Goal: Transaction & Acquisition: Purchase product/service

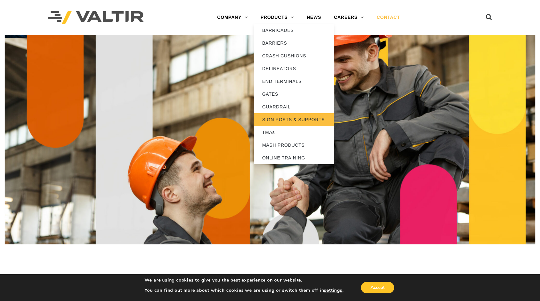
click at [292, 120] on link "SIGN POSTS & SUPPORTS" at bounding box center [294, 119] width 80 height 13
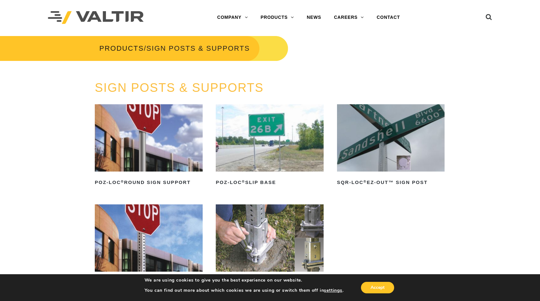
scroll to position [170, 0]
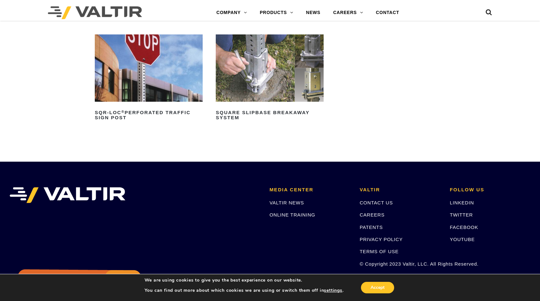
drag, startPoint x: 266, startPoint y: 76, endPoint x: 262, endPoint y: 74, distance: 4.9
click at [267, 76] on img at bounding box center [270, 67] width 108 height 67
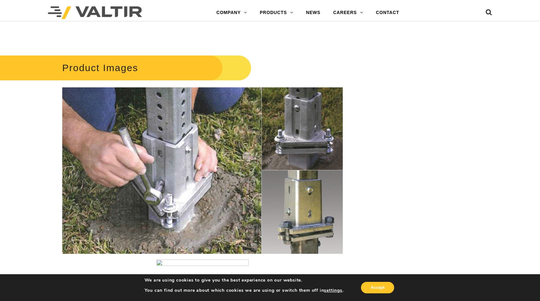
scroll to position [731, 0]
